Goal: Information Seeking & Learning: Learn about a topic

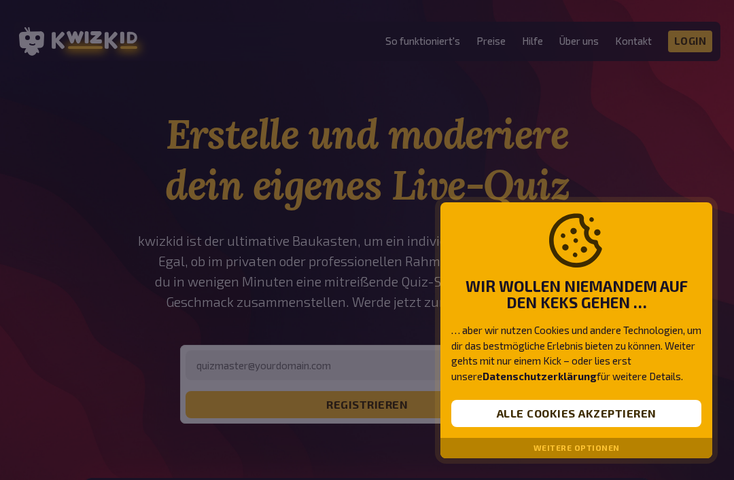
click at [645, 402] on button "Alle Cookies akzeptieren" at bounding box center [576, 413] width 250 height 27
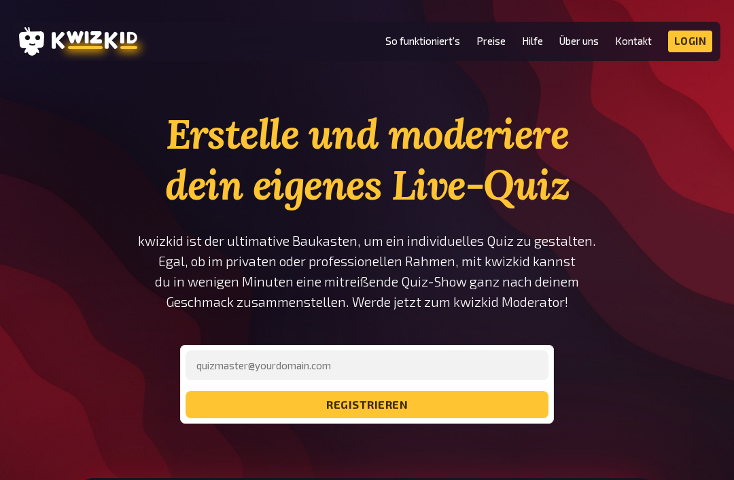
click at [487, 47] on link "Preise" at bounding box center [490, 41] width 29 height 12
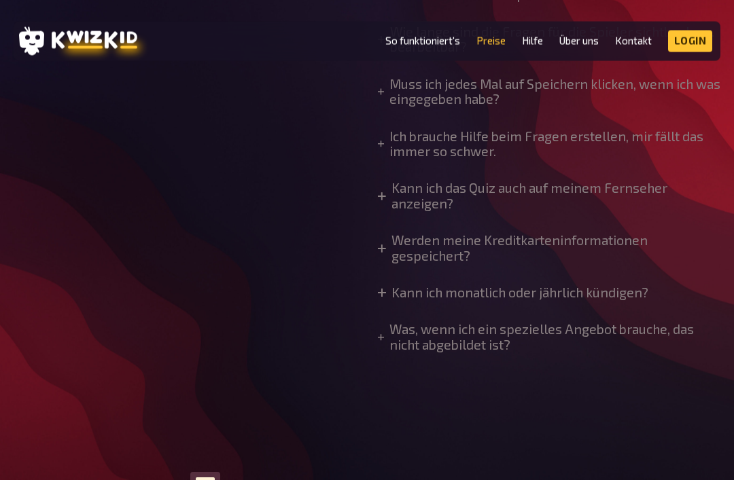
scroll to position [1310, 0]
click at [610, 286] on summary "Kann ich monatlich oder jährlich kündigen?" at bounding box center [513, 293] width 270 height 15
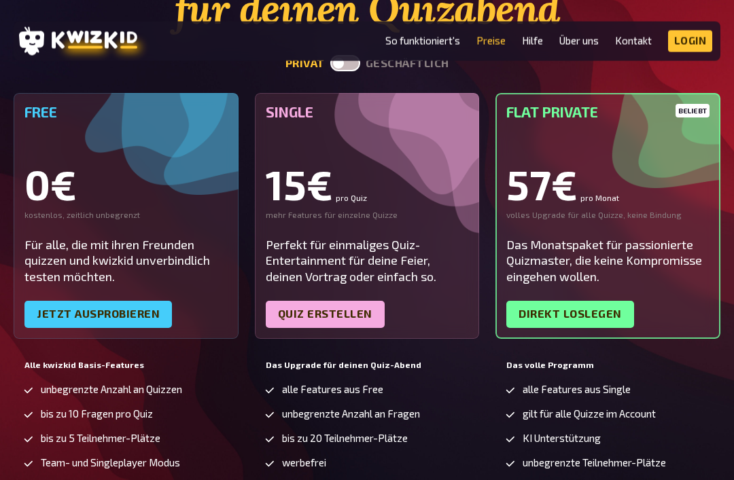
scroll to position [176, 0]
click at [54, 302] on link "Jetzt ausprobieren" at bounding box center [97, 314] width 147 height 27
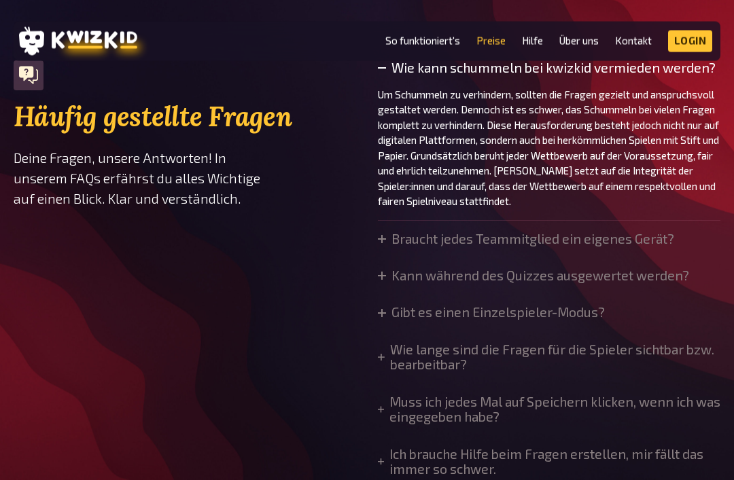
scroll to position [992, 0]
click at [644, 237] on summary "Braucht jedes Teammitglied ein eigenes Gerät?" at bounding box center [526, 239] width 296 height 15
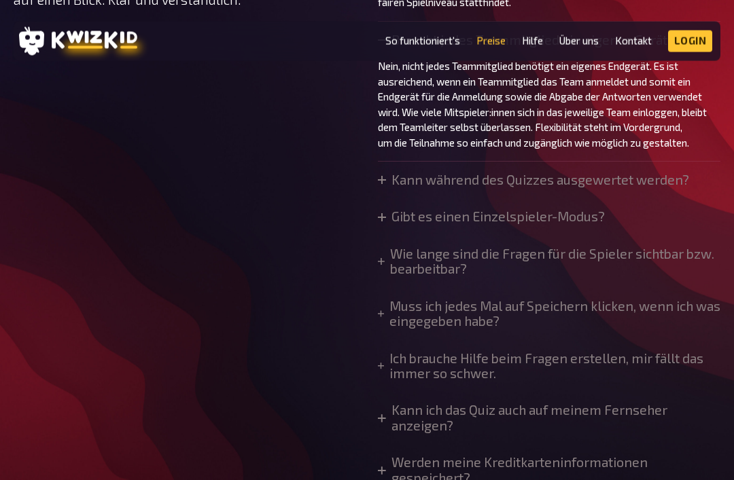
scroll to position [1192, 0]
click at [649, 175] on summary "Kann während des Quizzes ausgewertet werden?" at bounding box center [533, 180] width 311 height 15
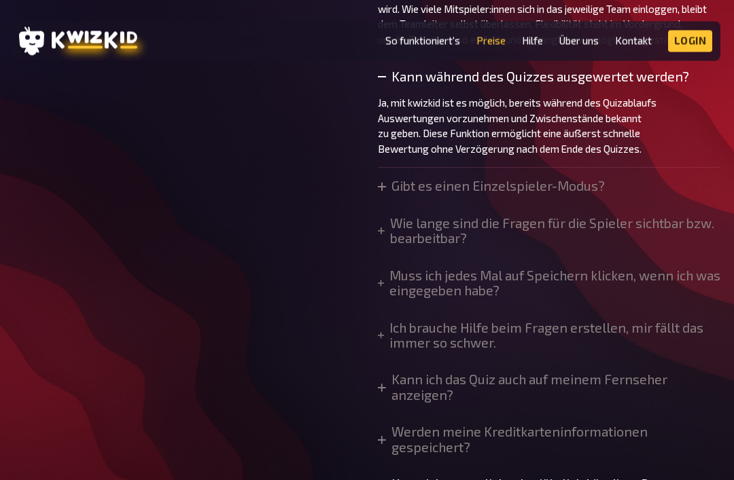
click at [600, 179] on summary "Gibt es einen Einzelspieler-Modus?" at bounding box center [491, 186] width 227 height 15
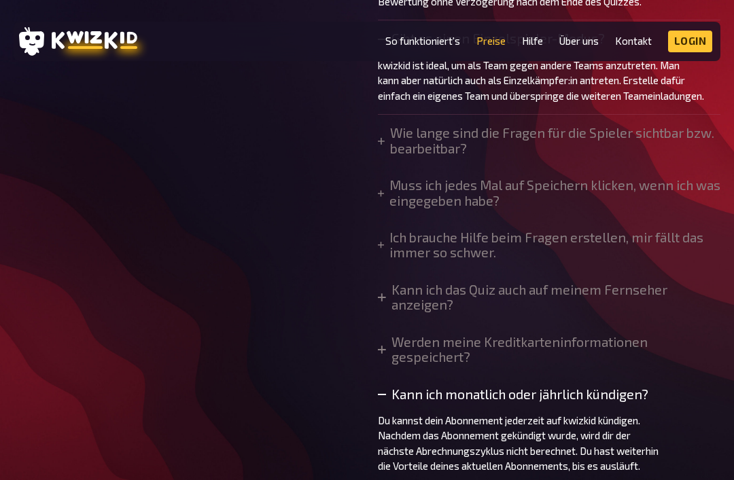
scroll to position [1422, 0]
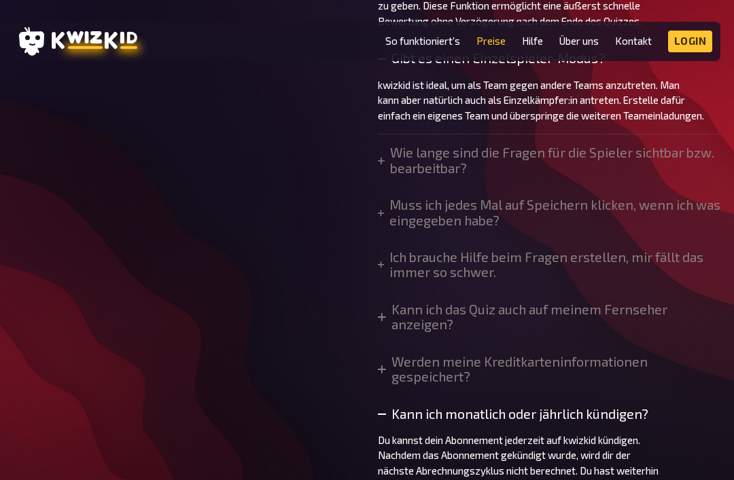
click at [656, 145] on summary "Wie lange sind die Fragen für die Spieler sichtbar bzw. bearbeitbar?" at bounding box center [549, 160] width 342 height 31
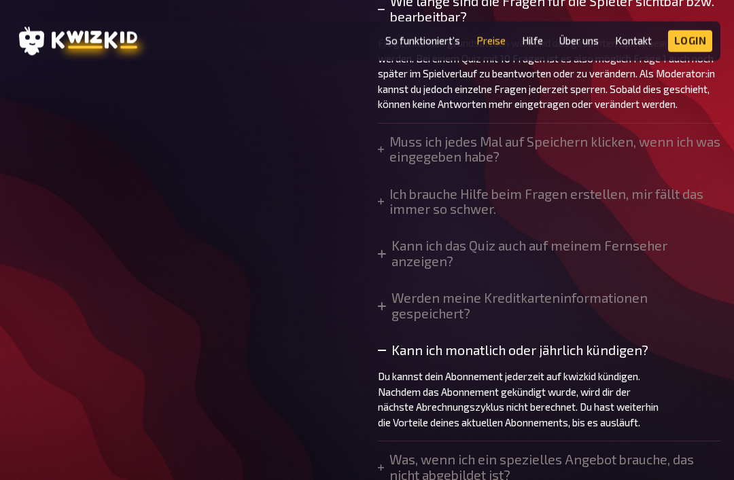
scroll to position [1574, 0]
click at [651, 143] on summary "Muss ich jedes Mal auf Speichern klicken, wenn ich was eingegeben habe?" at bounding box center [549, 150] width 342 height 31
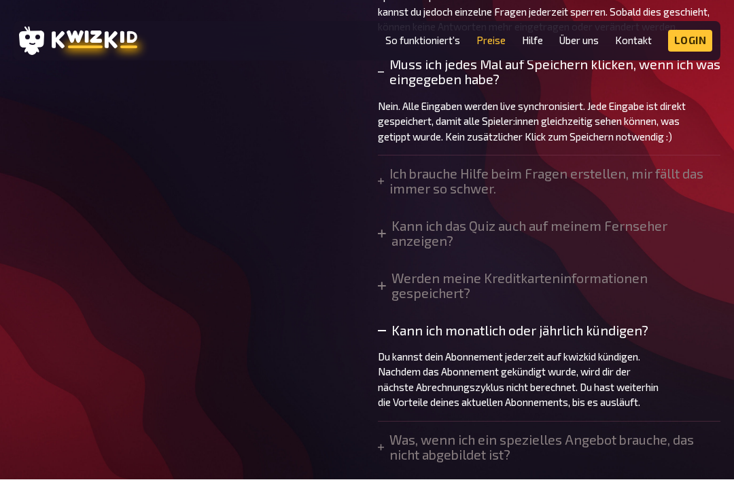
scroll to position [1655, 0]
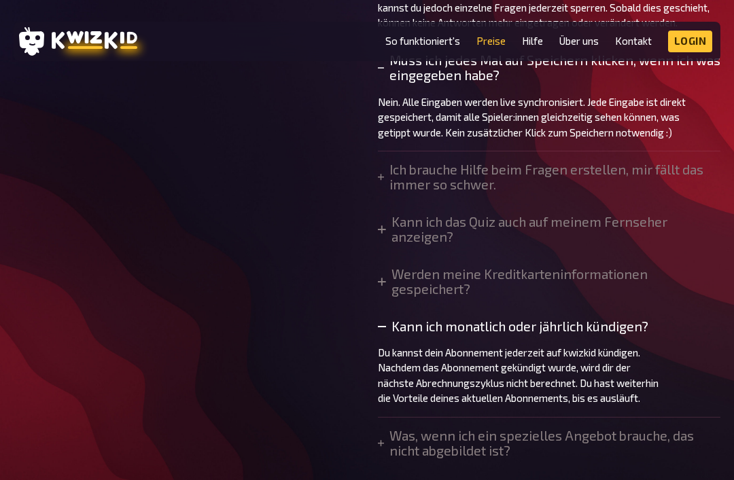
click at [656, 166] on summary "Ich brauche Hilfe beim Fragen erstellen, mir fällt das immer so schwer." at bounding box center [549, 177] width 342 height 31
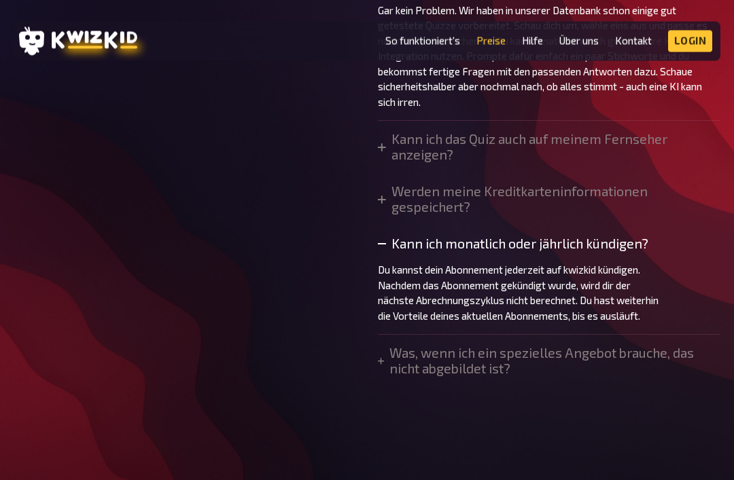
click at [643, 132] on summary "Kann ich das Quiz auch auf meinem Fernseher anzeigen?" at bounding box center [549, 147] width 342 height 31
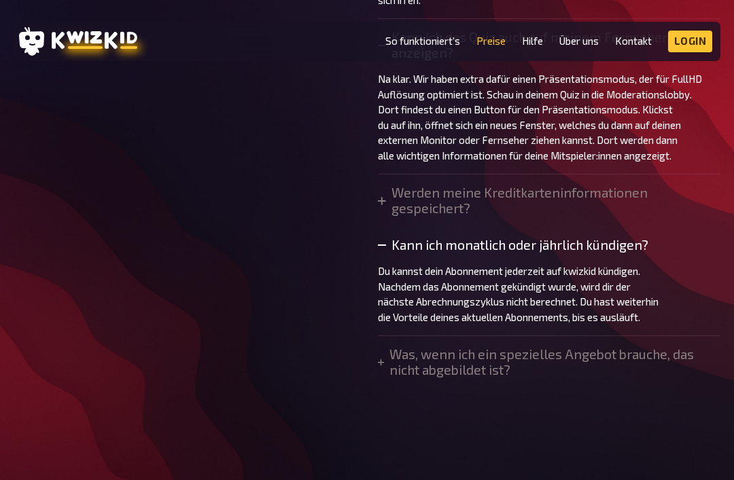
scroll to position [1978, 0]
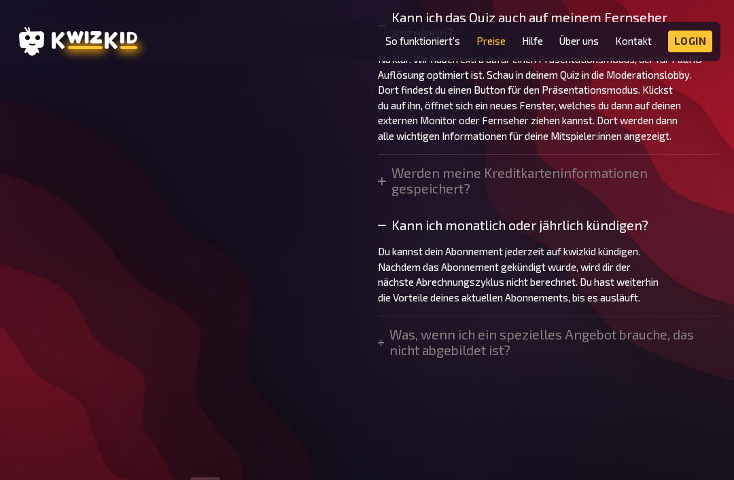
click at [632, 166] on summary "Werden meine Kreditkarteninformationen gespeichert?" at bounding box center [549, 181] width 342 height 31
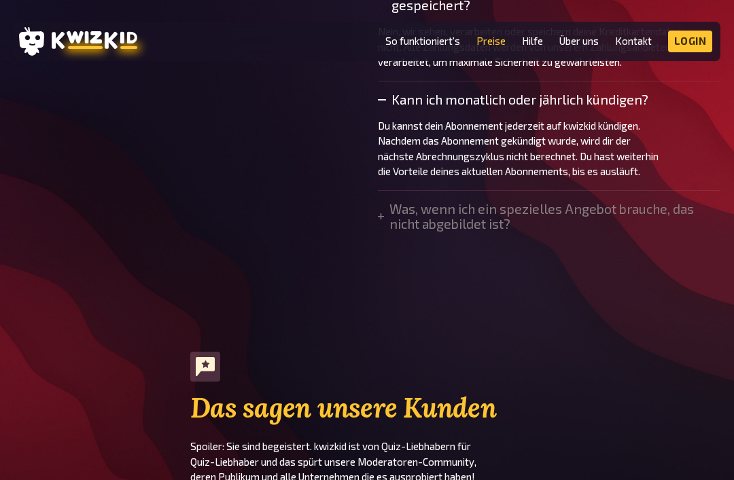
scroll to position [2165, 0]
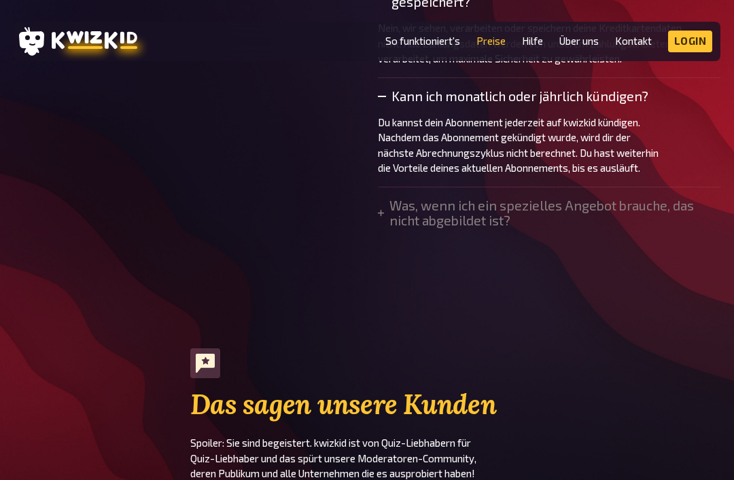
click at [647, 198] on summary "Was, wenn ich ein spezielles Angebot brauche, das nicht abgebildet ist?" at bounding box center [549, 213] width 342 height 31
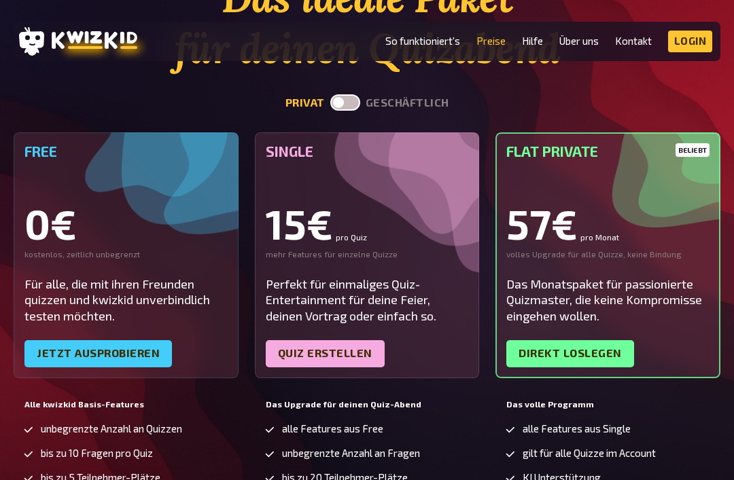
scroll to position [0, 0]
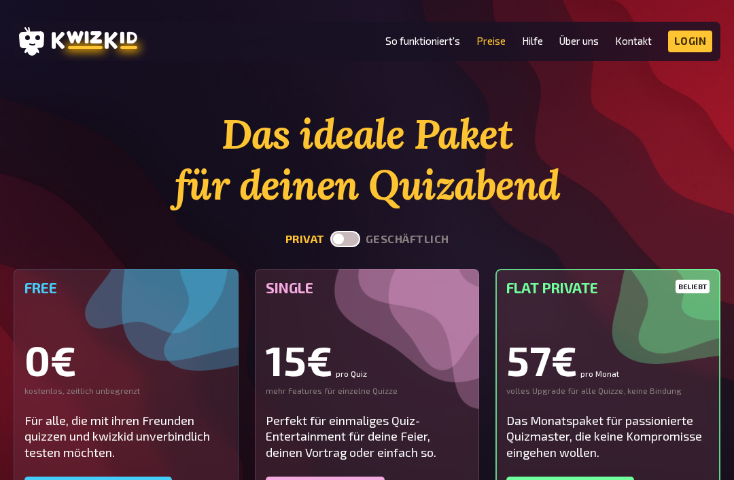
click at [442, 41] on link "So funktioniert's" at bounding box center [422, 41] width 75 height 12
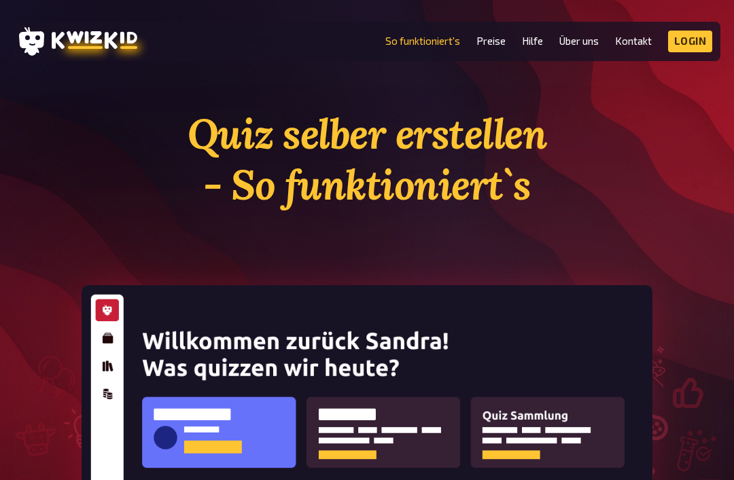
click at [496, 43] on link "Preise" at bounding box center [490, 41] width 29 height 12
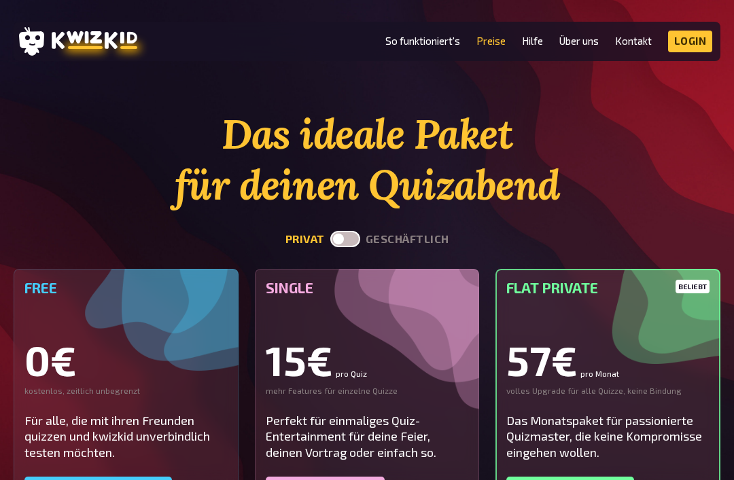
click at [348, 243] on label at bounding box center [345, 239] width 30 height 16
click at [330, 231] on input "checkbox" at bounding box center [329, 230] width 1 height 1
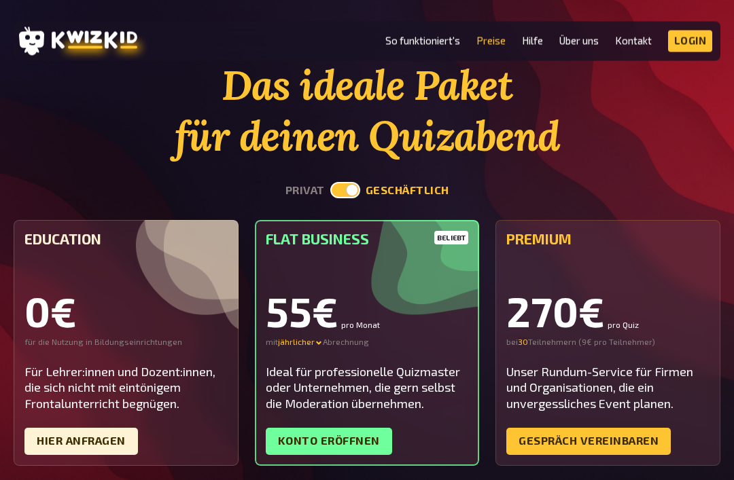
scroll to position [48, 0]
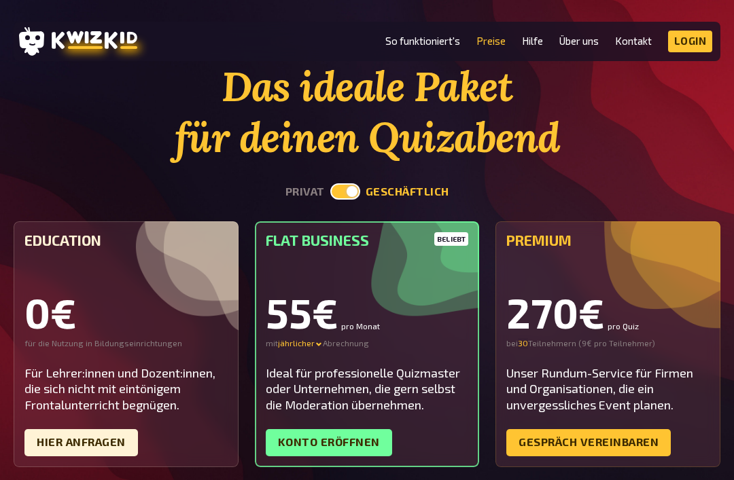
click at [343, 192] on label at bounding box center [345, 191] width 30 height 16
click at [330, 183] on input "checkbox" at bounding box center [329, 183] width 1 height 1
checkbox input "false"
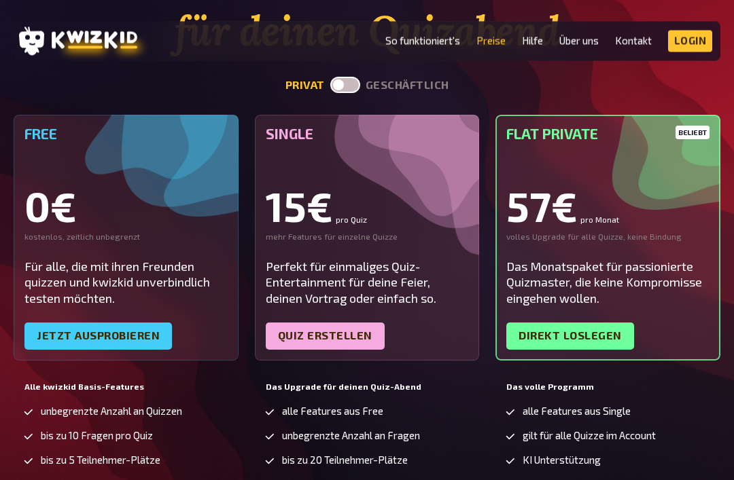
scroll to position [0, 0]
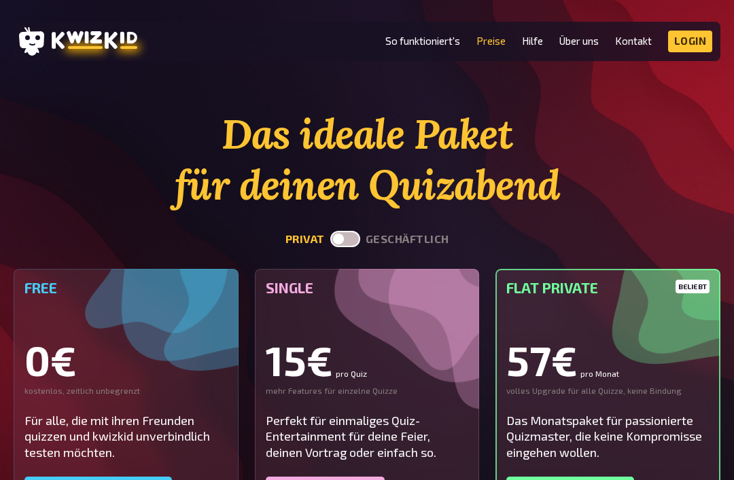
click at [438, 46] on link "So funktioniert's" at bounding box center [422, 41] width 75 height 12
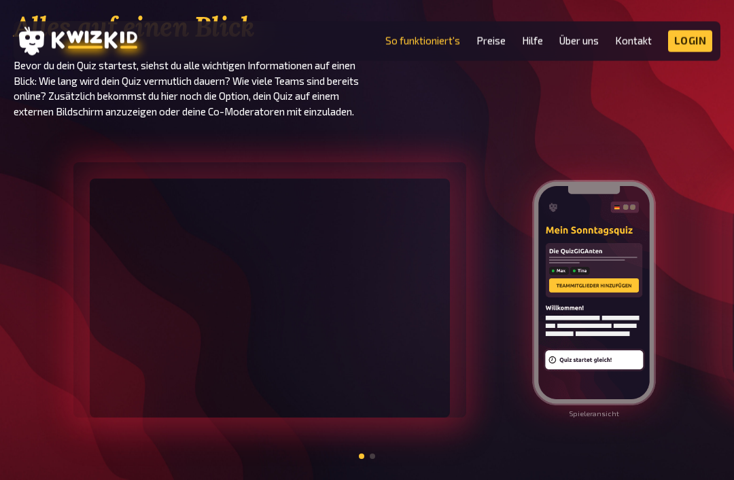
scroll to position [1367, 0]
